Goal: Transaction & Acquisition: Obtain resource

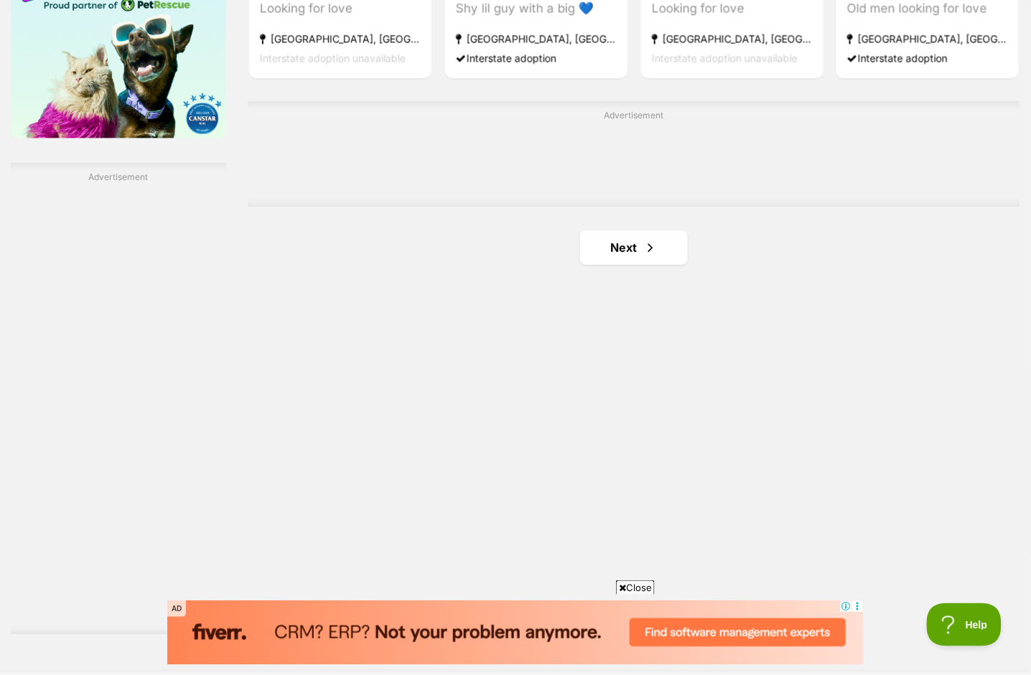
scroll to position [2349, 0]
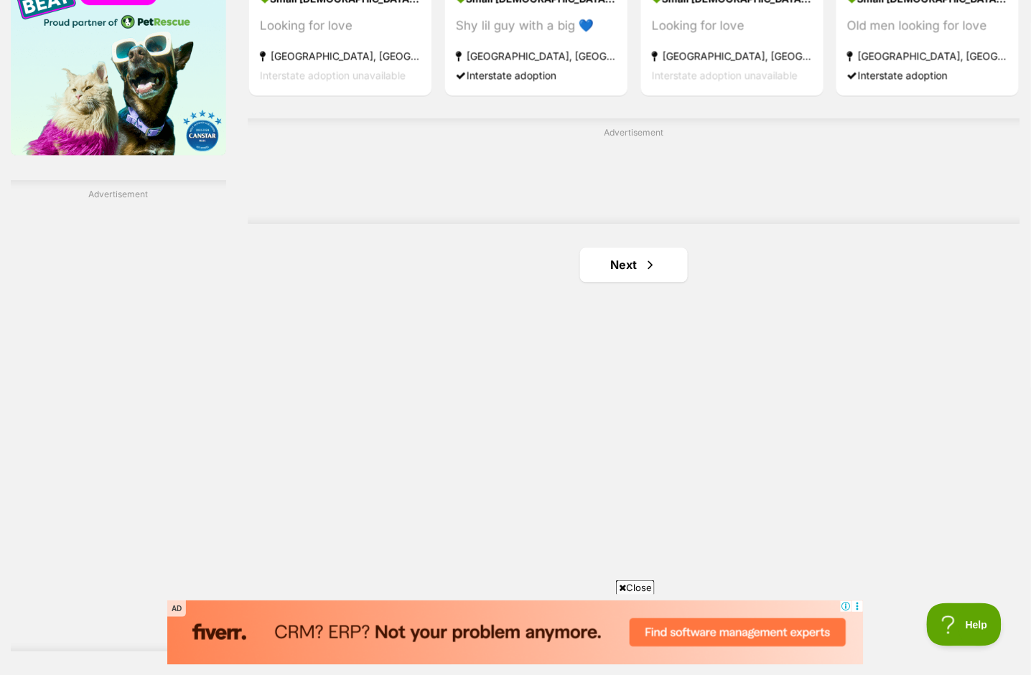
click at [655, 262] on span "Next page" at bounding box center [650, 264] width 14 height 17
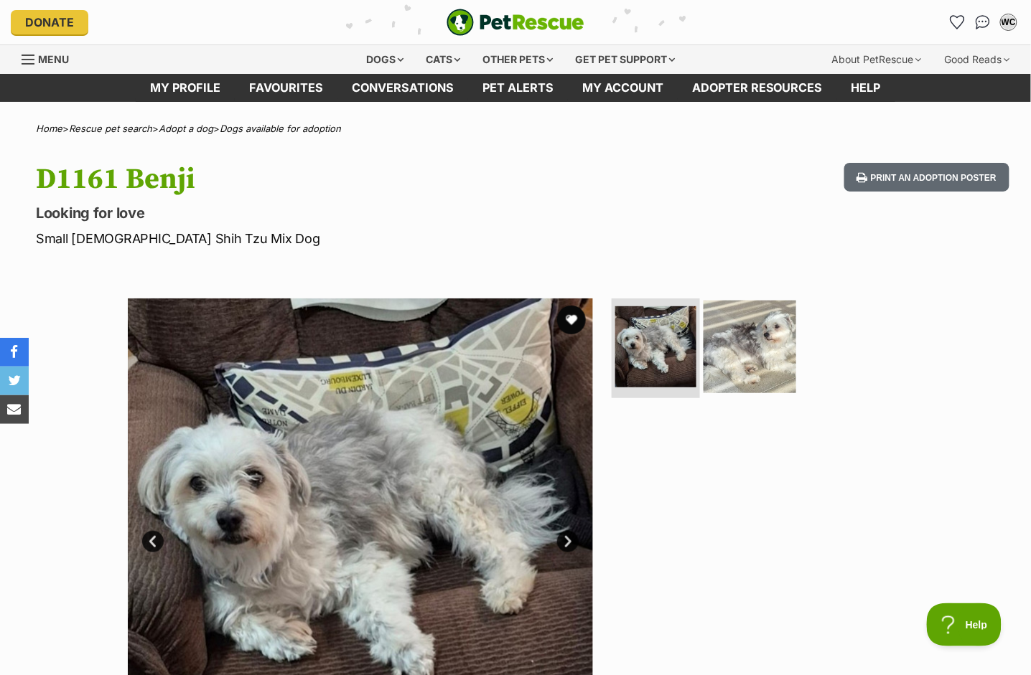
click at [709, 328] on img at bounding box center [749, 346] width 93 height 93
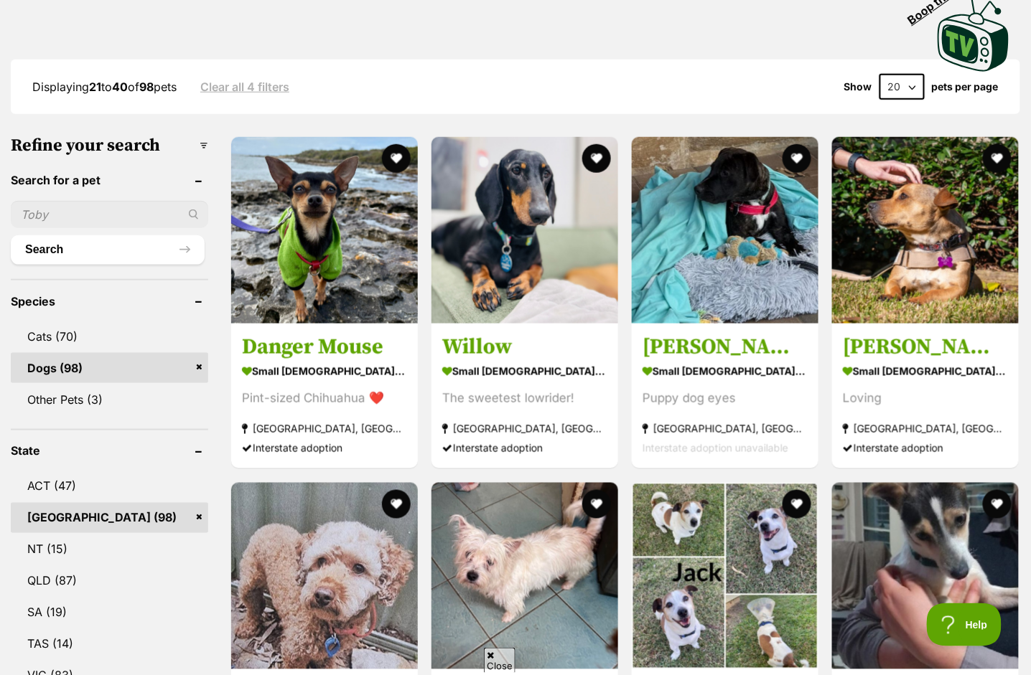
scroll to position [584, 0]
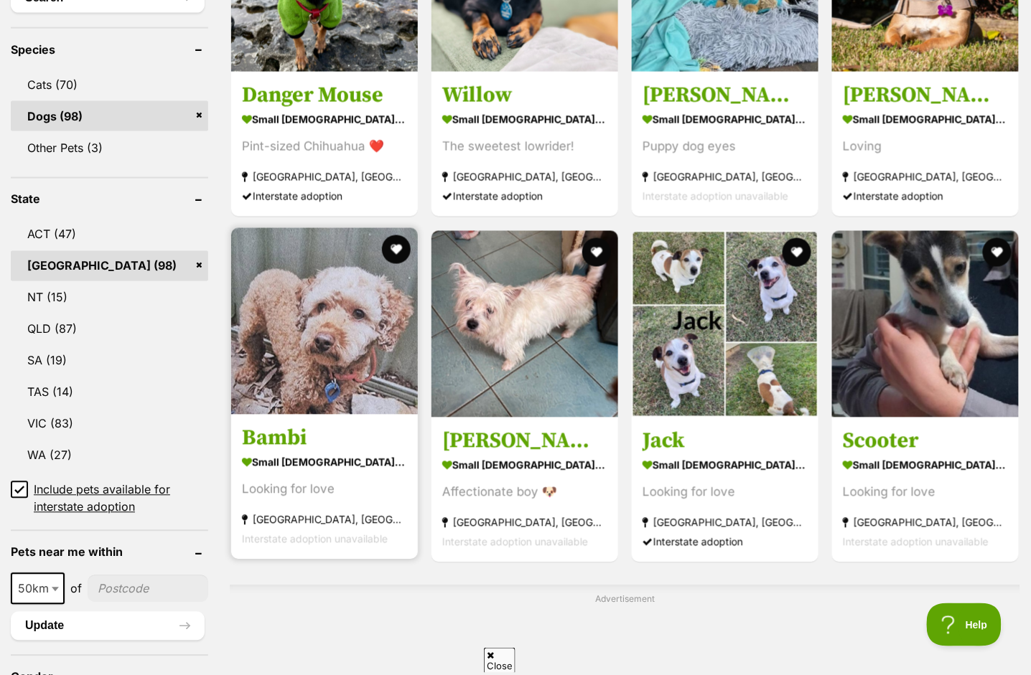
click at [349, 332] on img at bounding box center [324, 321] width 187 height 187
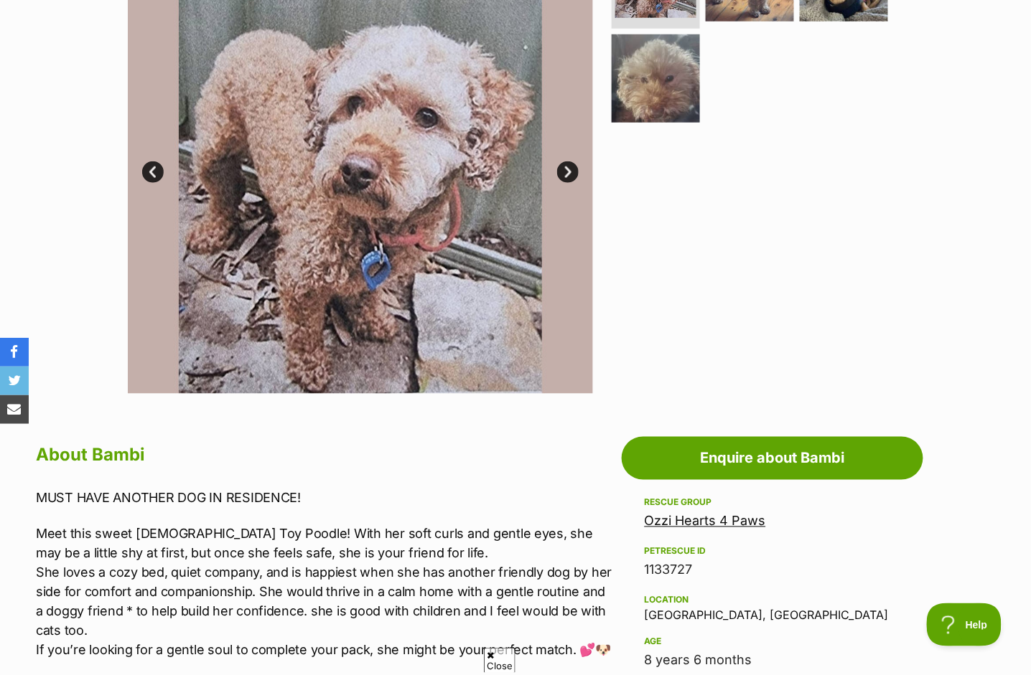
scroll to position [488, 0]
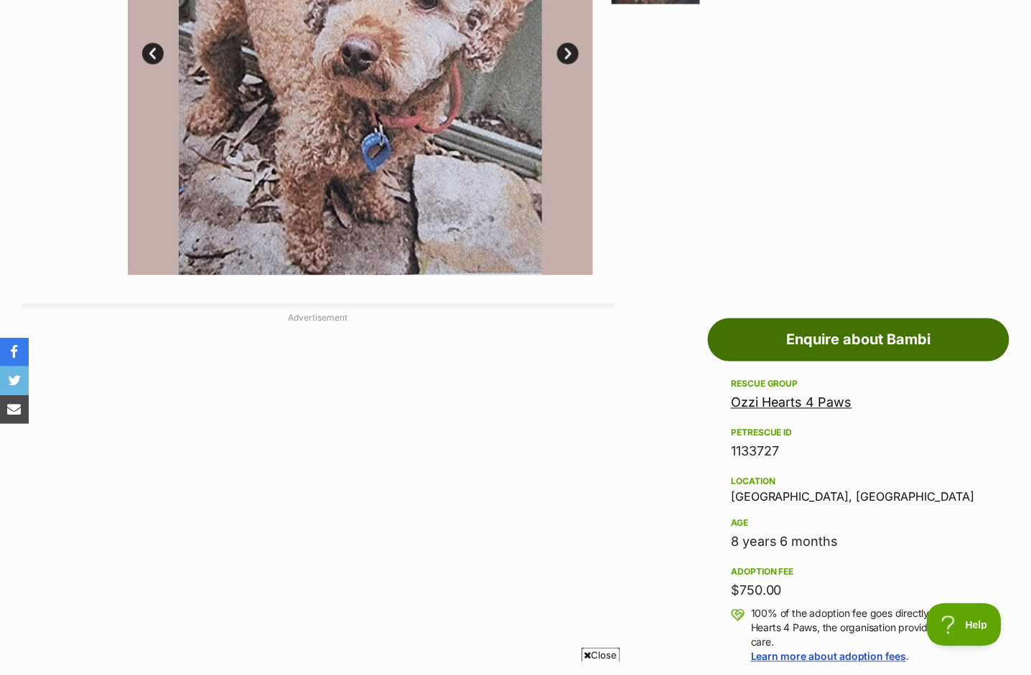
click at [780, 347] on link "Enquire about Bambi" at bounding box center [858, 340] width 301 height 43
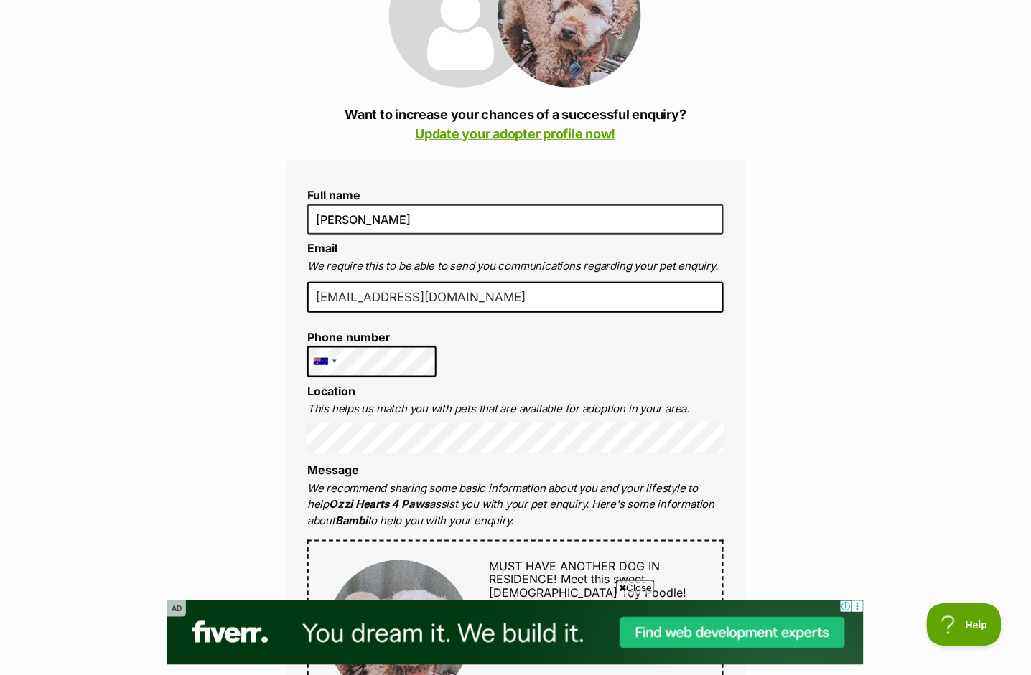
click at [660, 388] on li "Location This helps us match you with pets that are available for adoption in y…" at bounding box center [515, 419] width 416 height 69
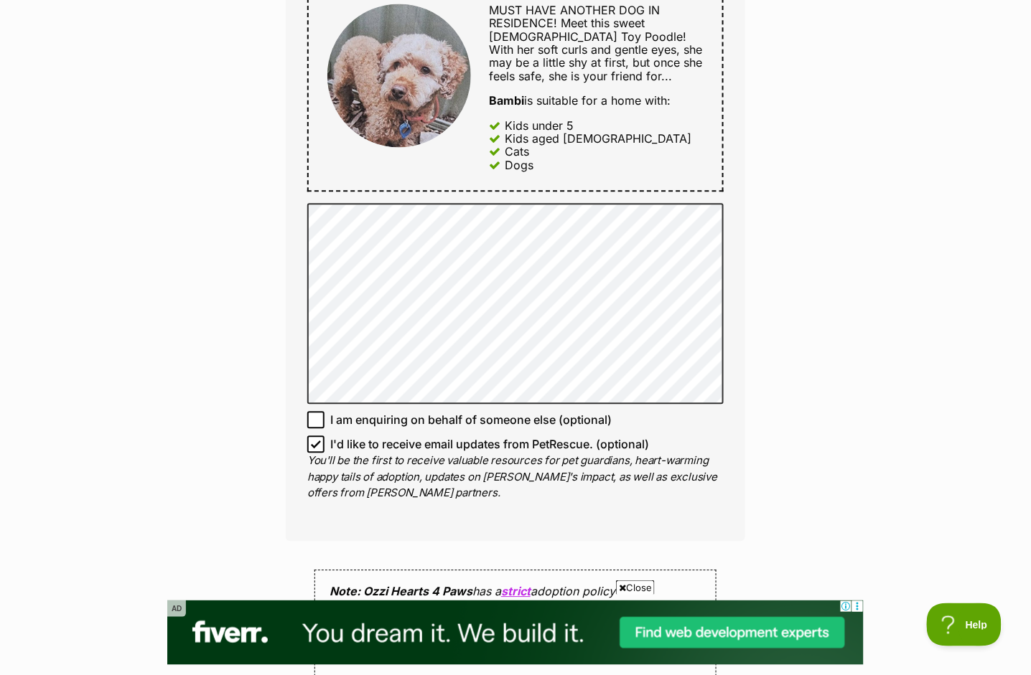
scroll to position [790, 0]
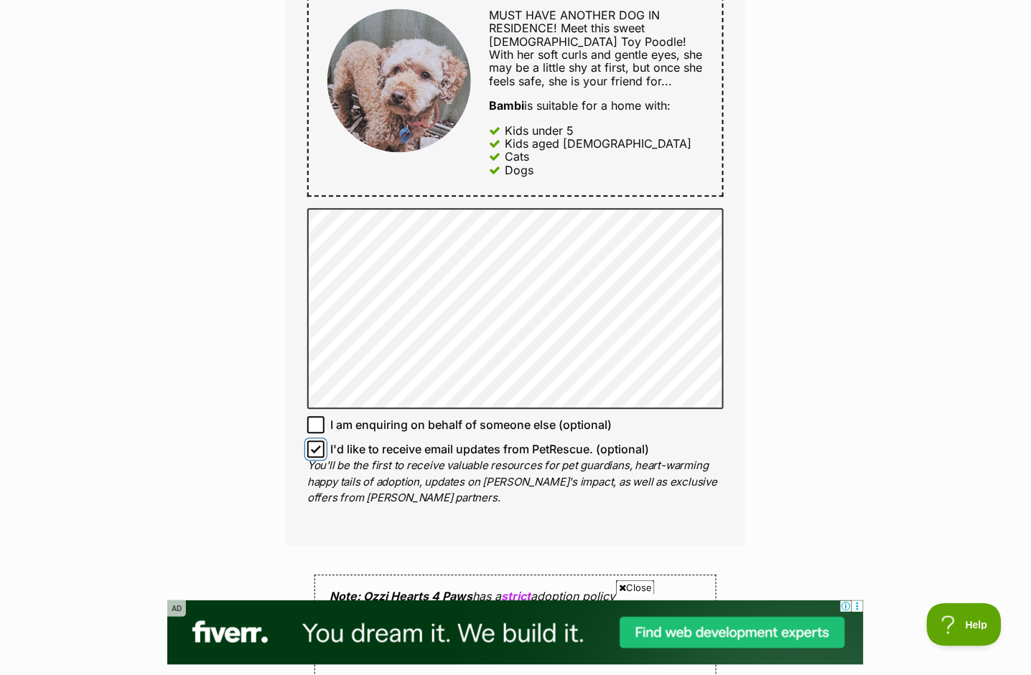
click at [319, 452] on input "I'd like to receive email updates from PetRescue. (optional)" at bounding box center [315, 449] width 17 height 17
checkbox input "false"
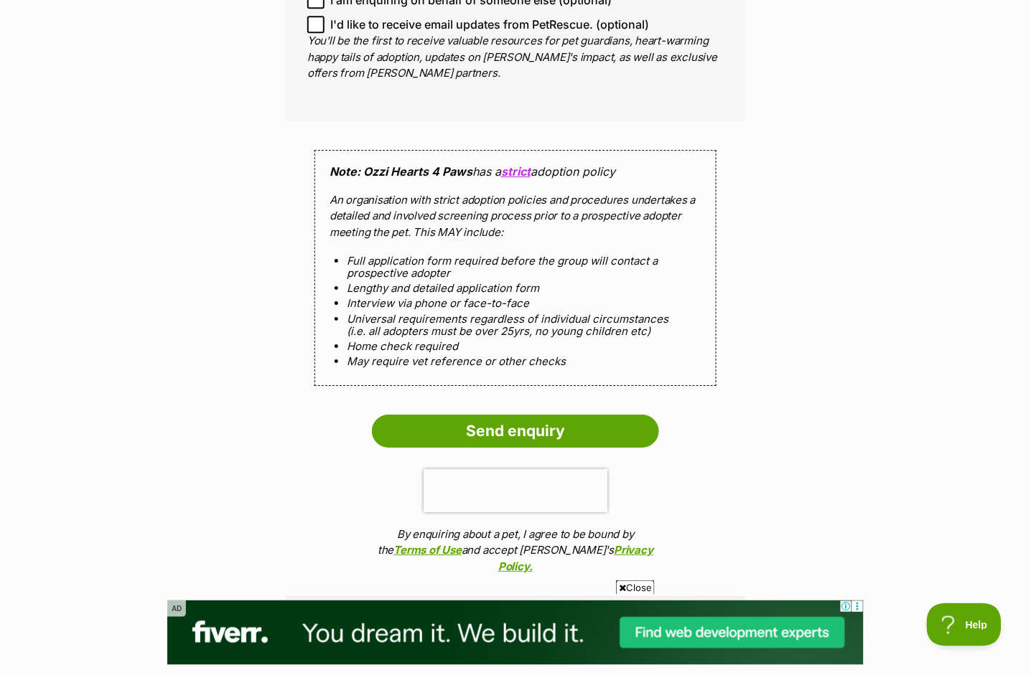
scroll to position [1236, 0]
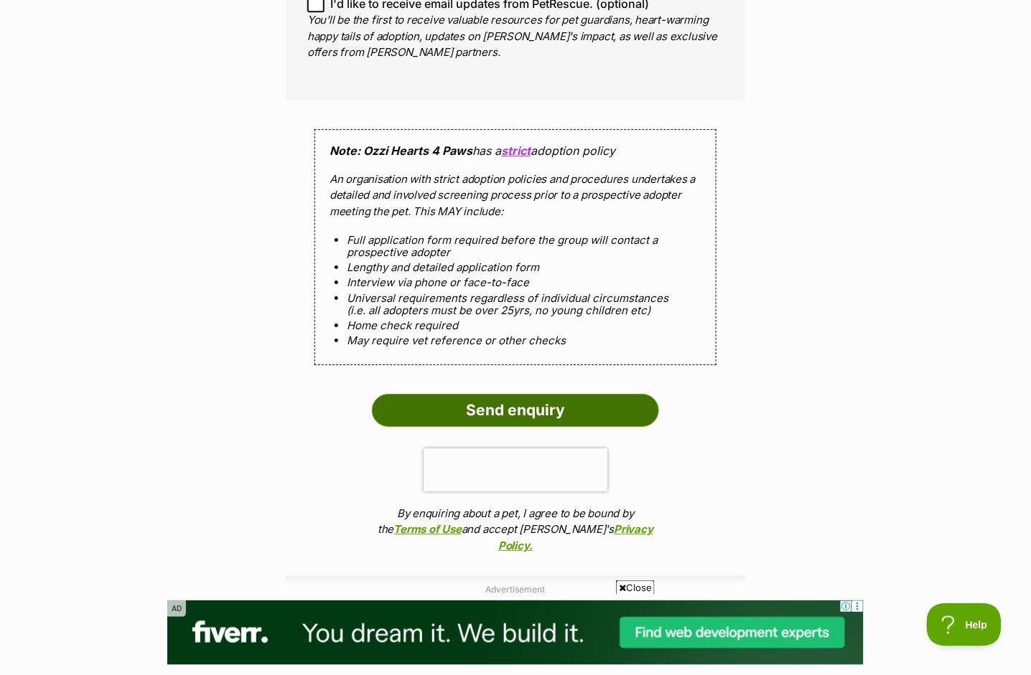
click at [566, 408] on input "Send enquiry" at bounding box center [515, 410] width 287 height 33
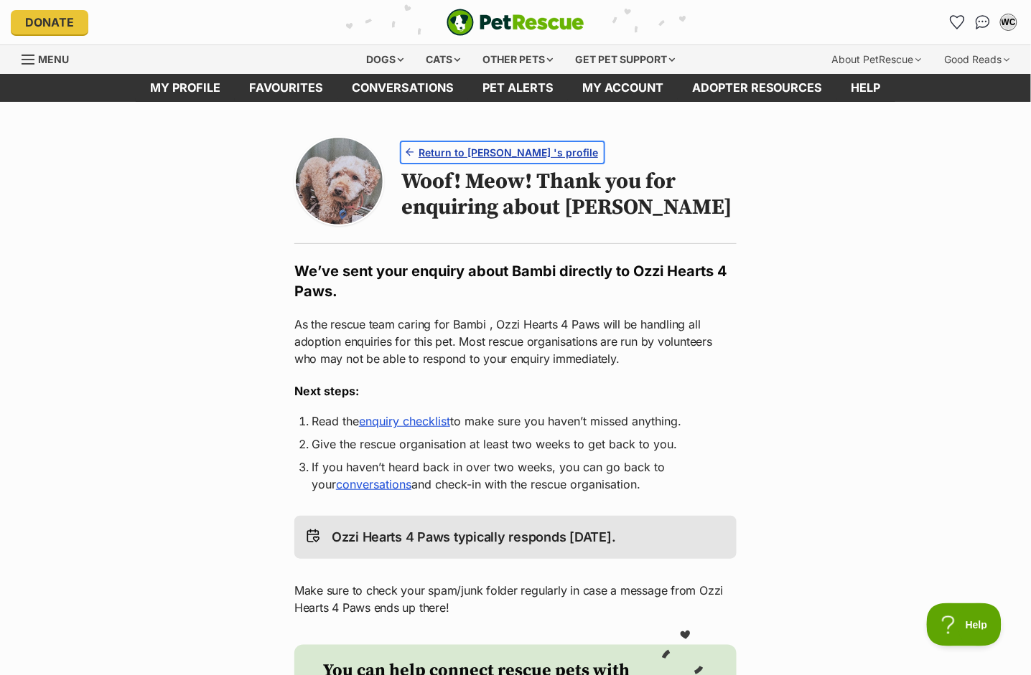
click at [540, 149] on span "Return to [PERSON_NAME] 's profile" at bounding box center [507, 152] width 179 height 15
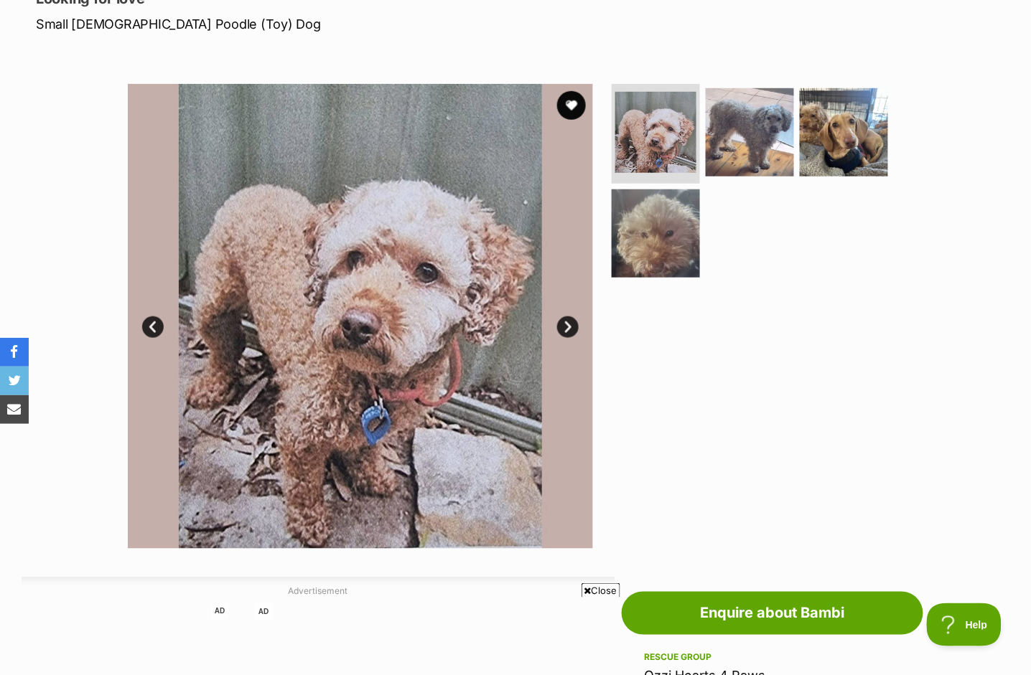
scroll to position [180, 0]
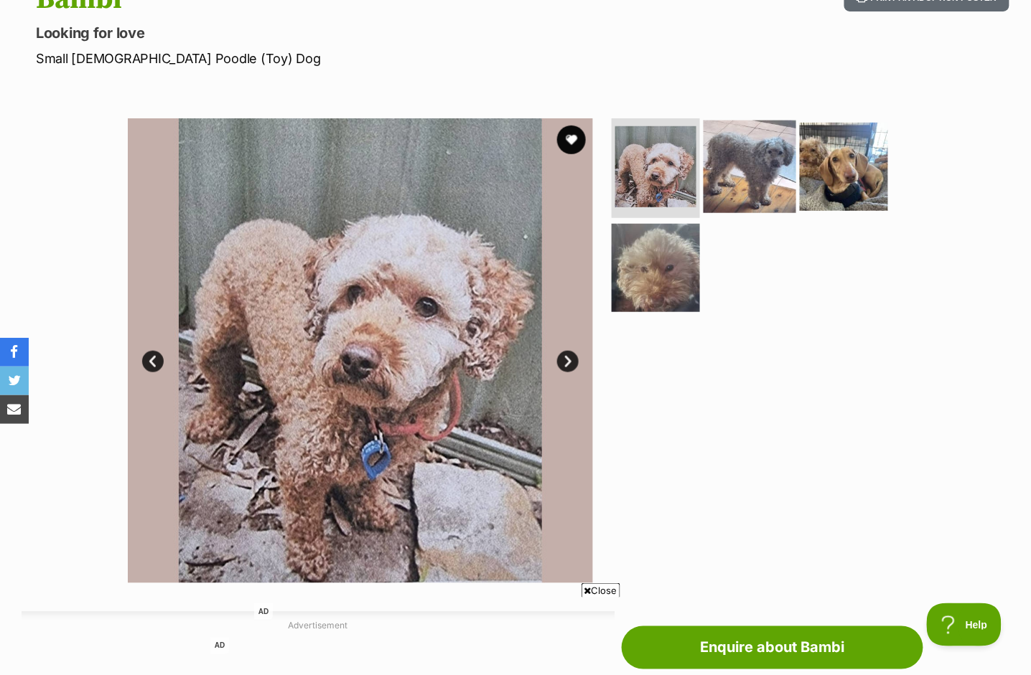
click at [750, 202] on img at bounding box center [749, 166] width 93 height 93
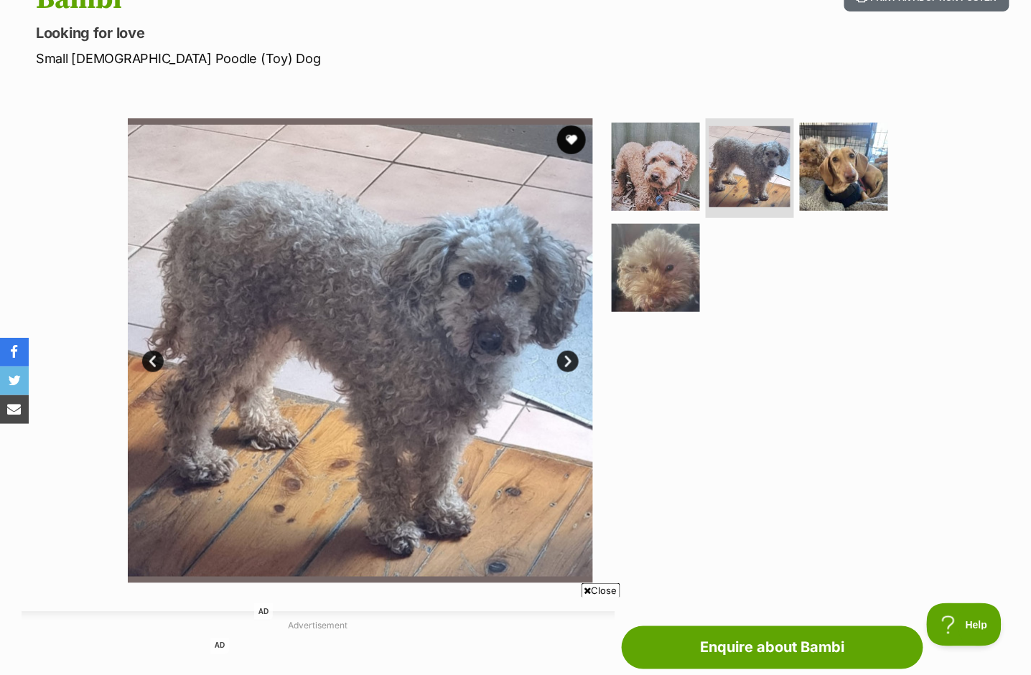
click at [570, 364] on link "Next" at bounding box center [568, 362] width 22 height 22
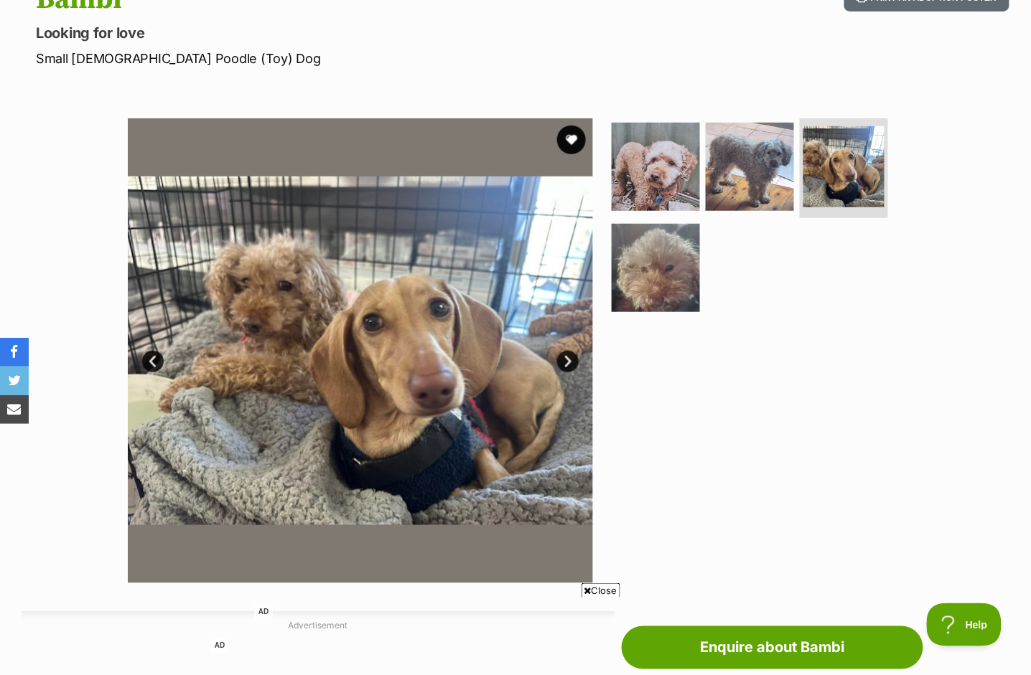
click at [570, 364] on link "Next" at bounding box center [568, 362] width 22 height 22
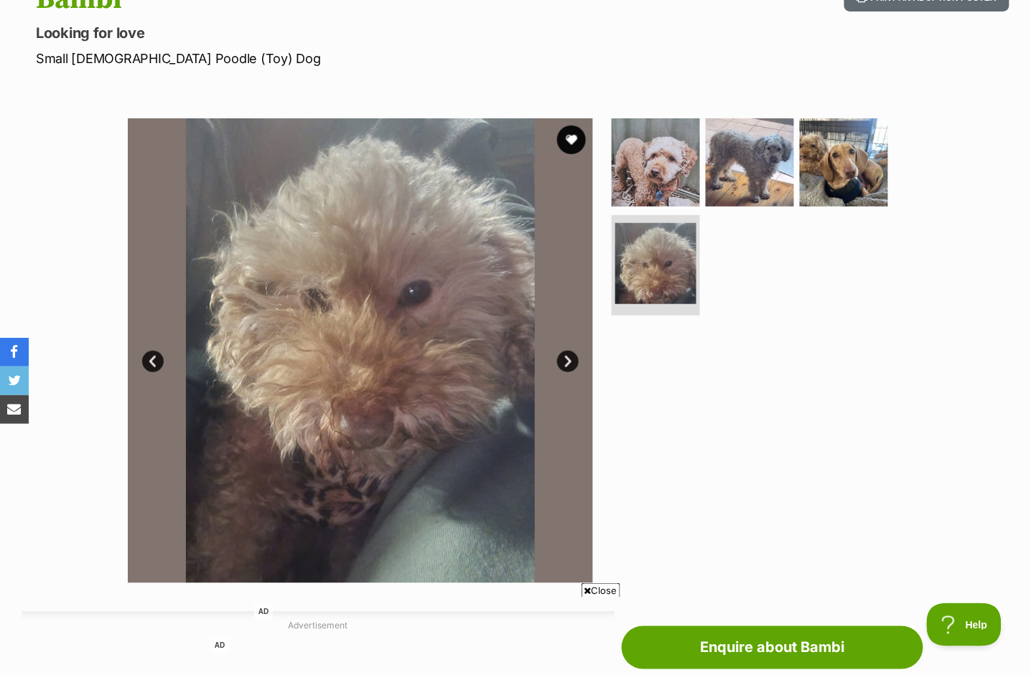
click at [570, 364] on link "Next" at bounding box center [568, 362] width 22 height 22
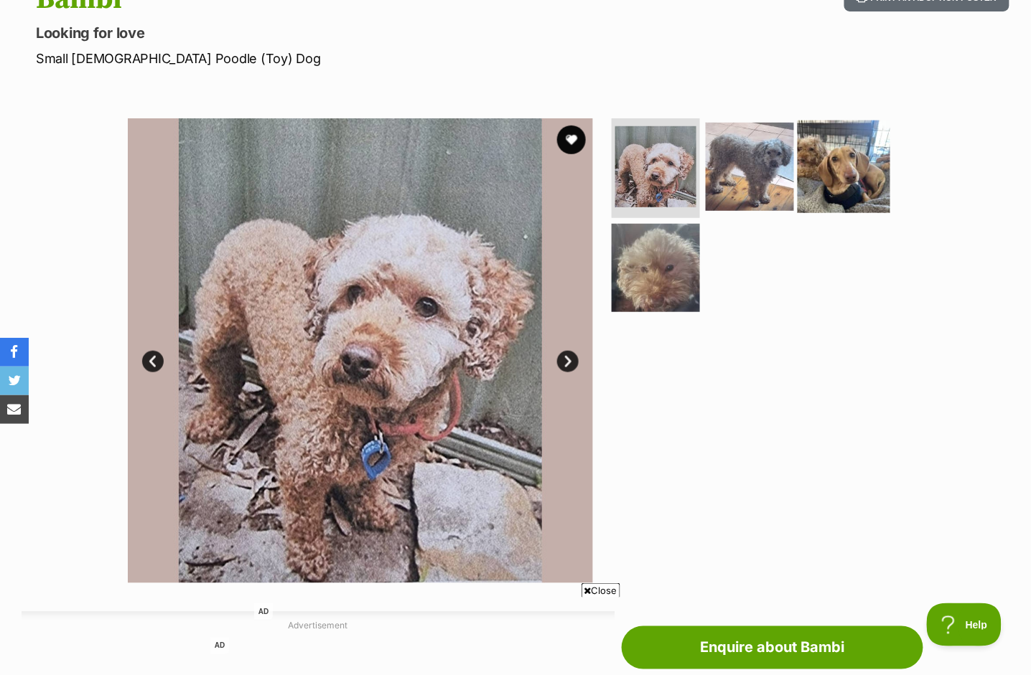
click at [806, 167] on img at bounding box center [843, 166] width 93 height 93
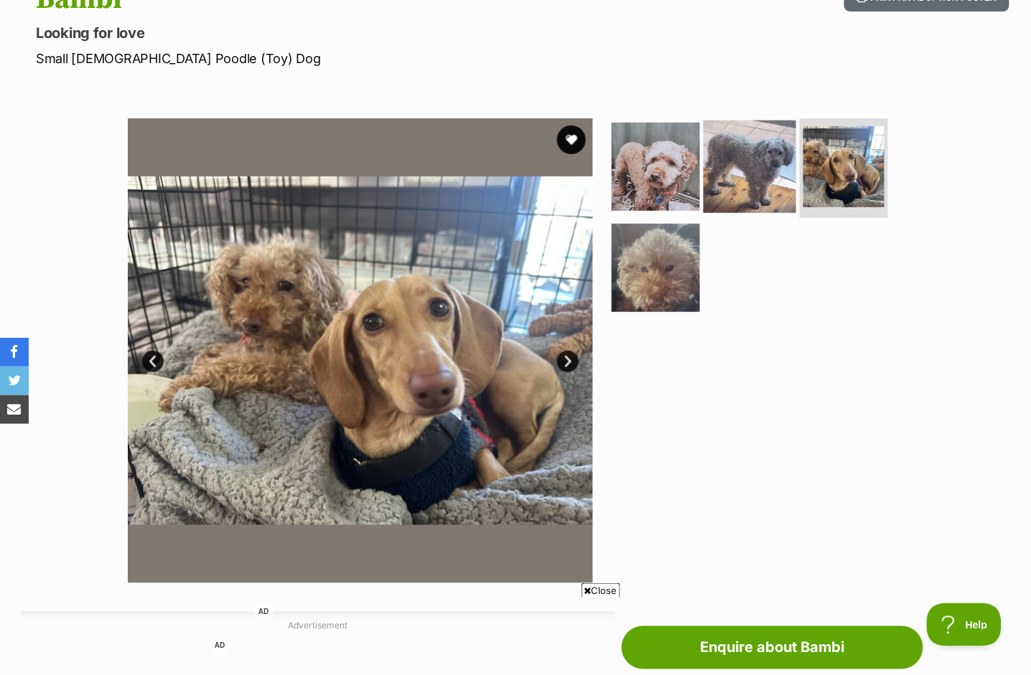
click at [759, 174] on img at bounding box center [749, 166] width 93 height 93
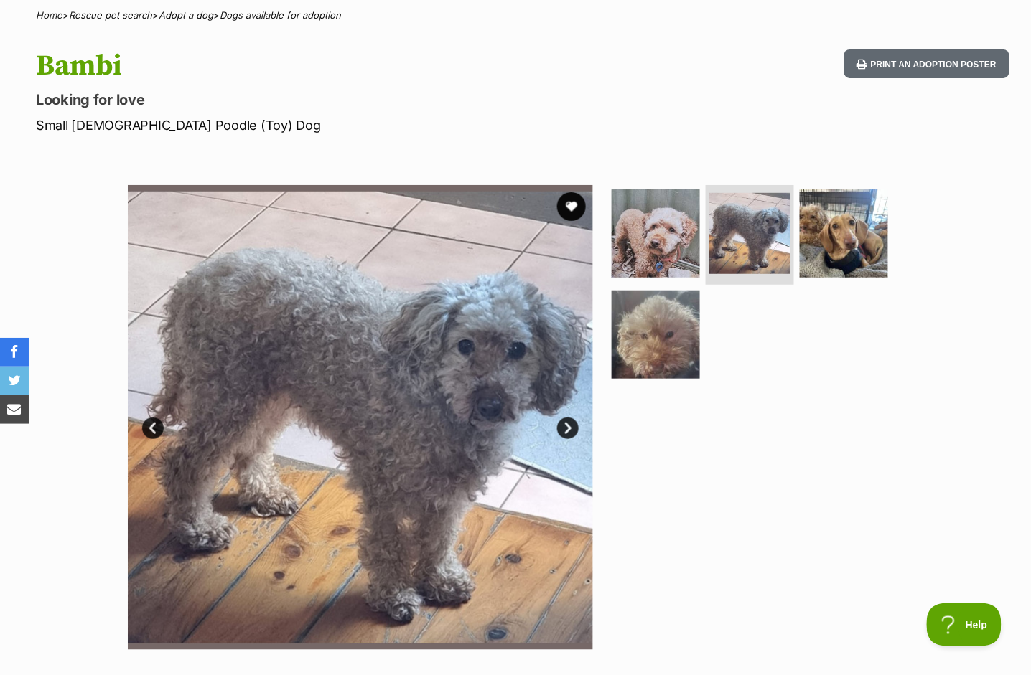
scroll to position [0, 0]
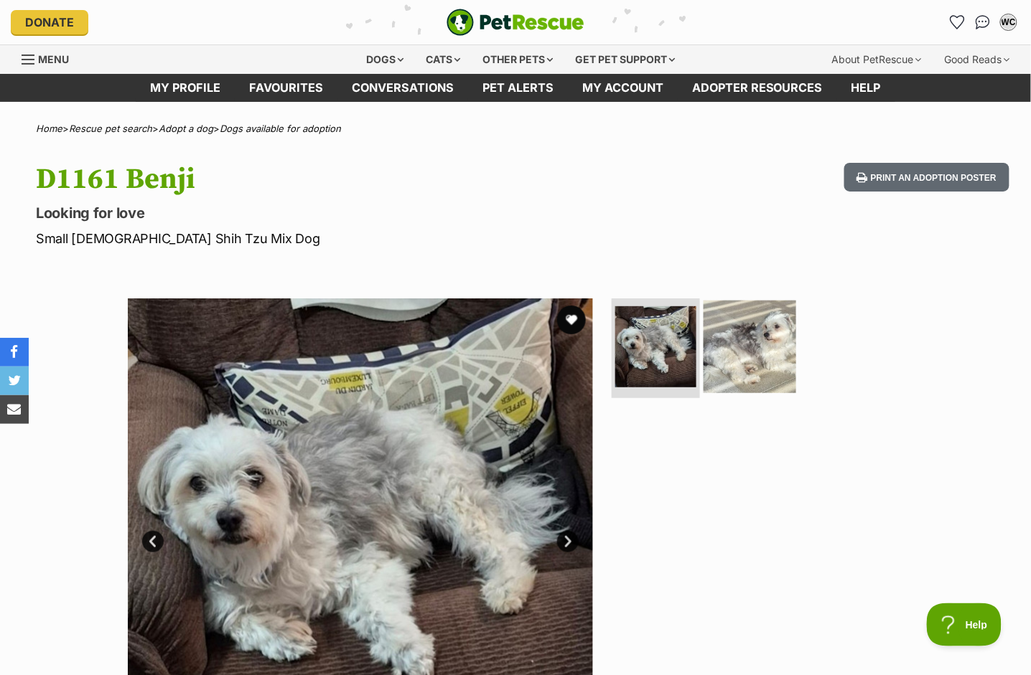
click at [748, 334] on img at bounding box center [749, 346] width 93 height 93
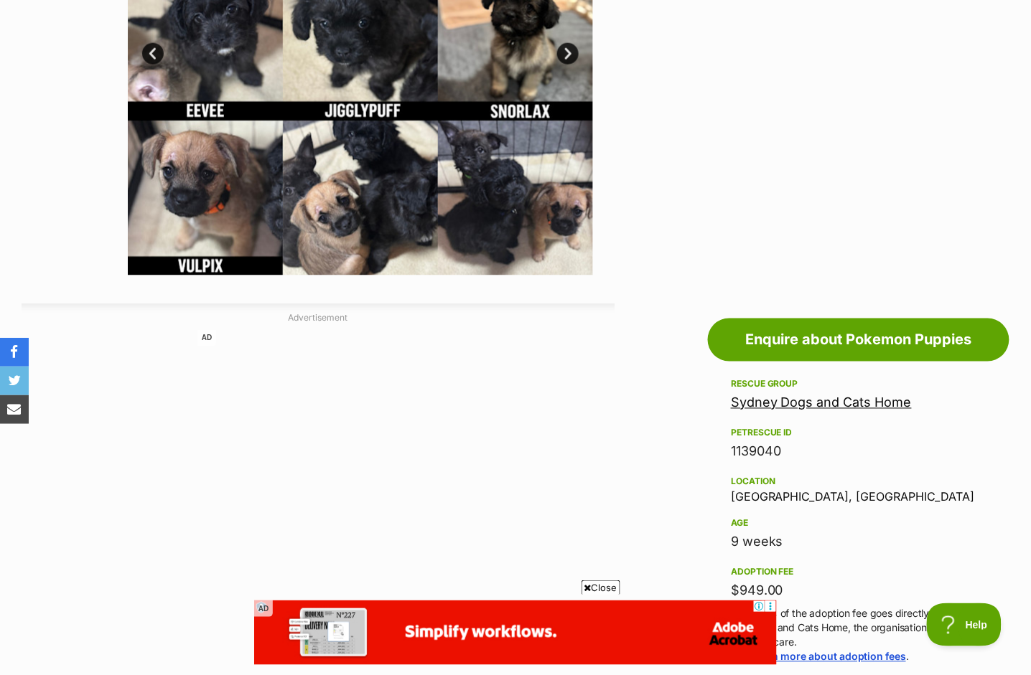
scroll to position [514, 0]
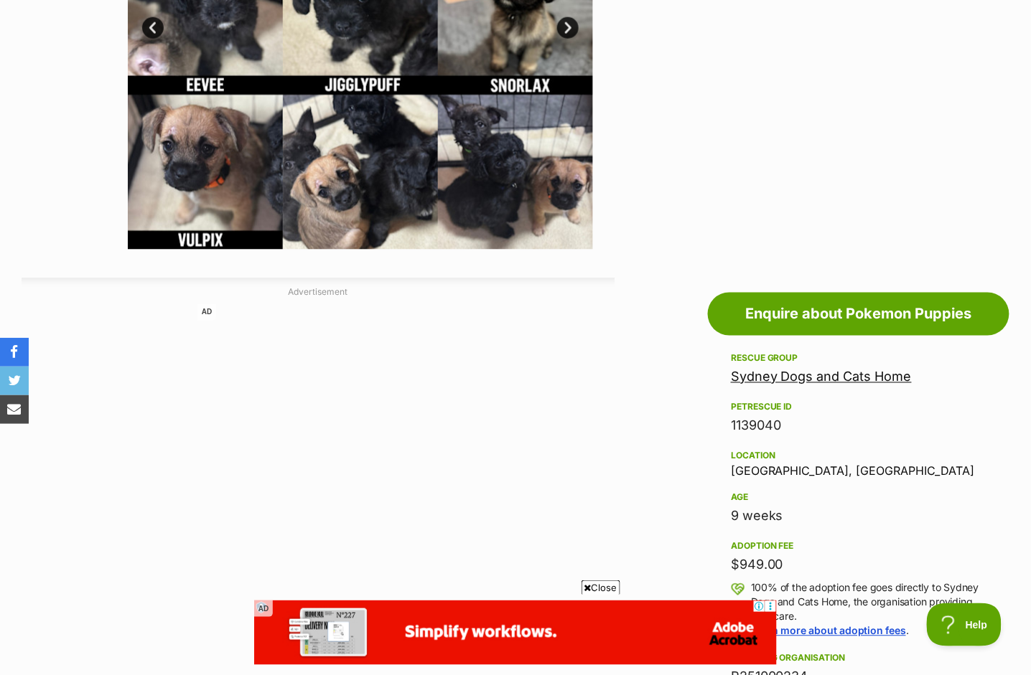
click at [778, 375] on link "Sydney Dogs and Cats Home" at bounding box center [821, 377] width 181 height 15
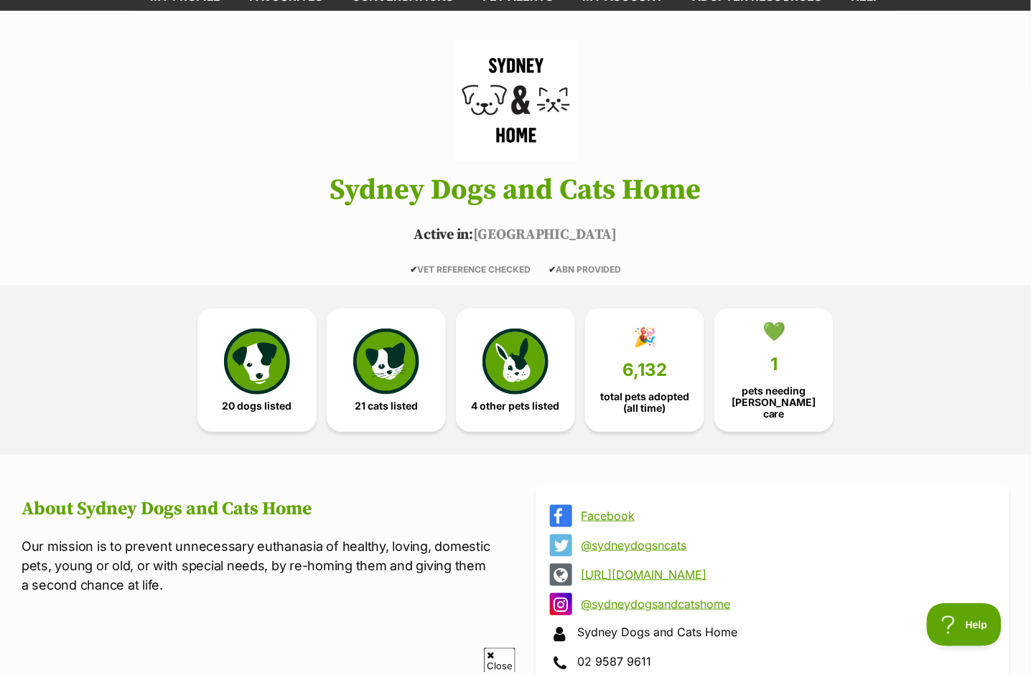
scroll to position [95, 0]
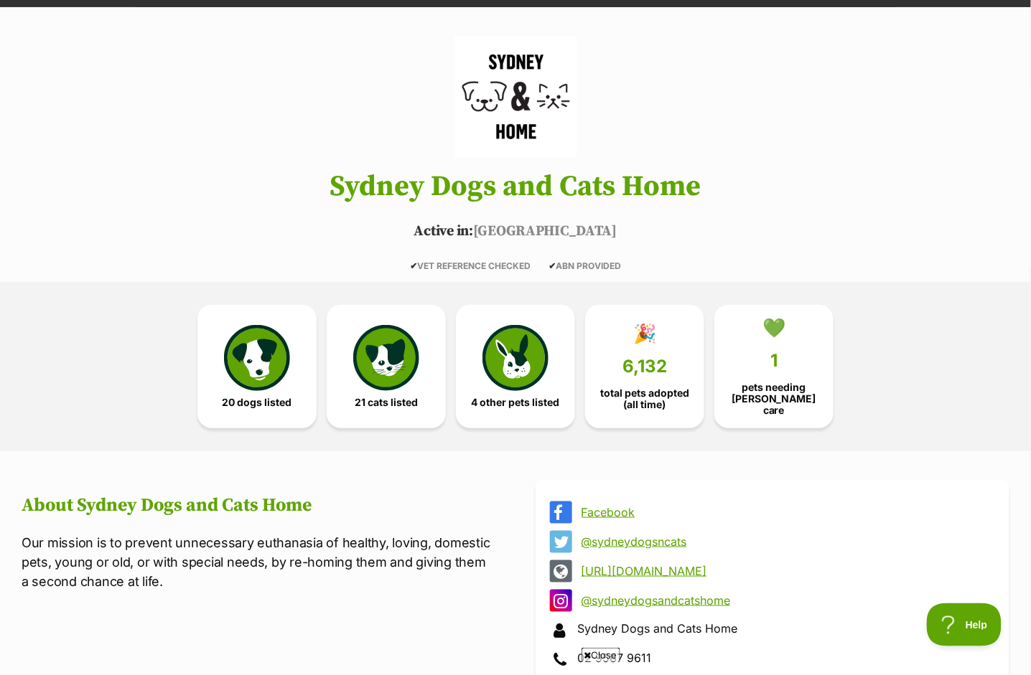
click at [620, 508] on link "Facebook" at bounding box center [785, 512] width 408 height 13
